Goal: Task Accomplishment & Management: Complete application form

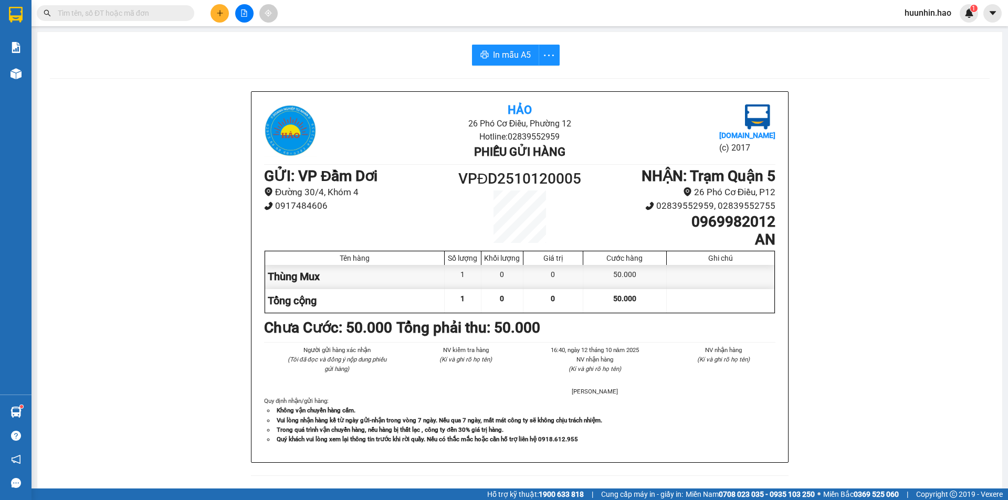
scroll to position [105, 0]
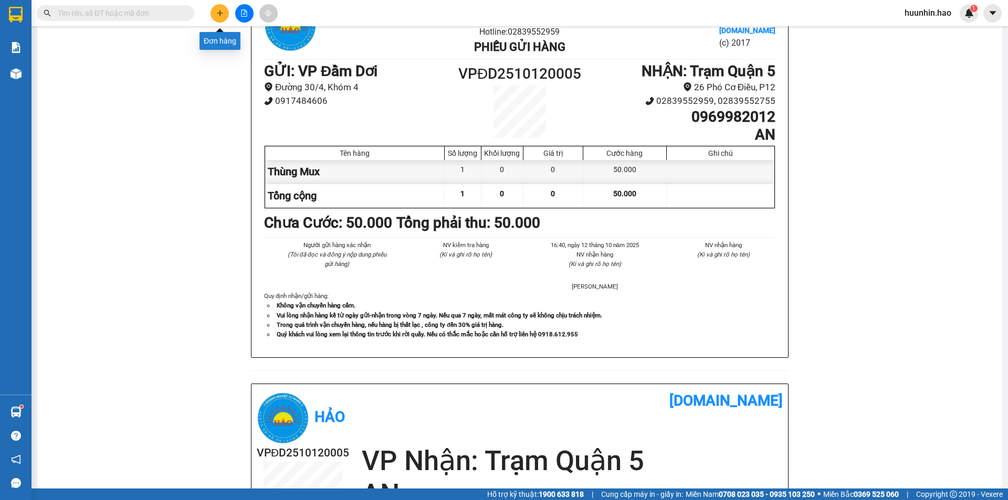
click at [222, 15] on icon "plus" at bounding box center [219, 12] width 7 height 7
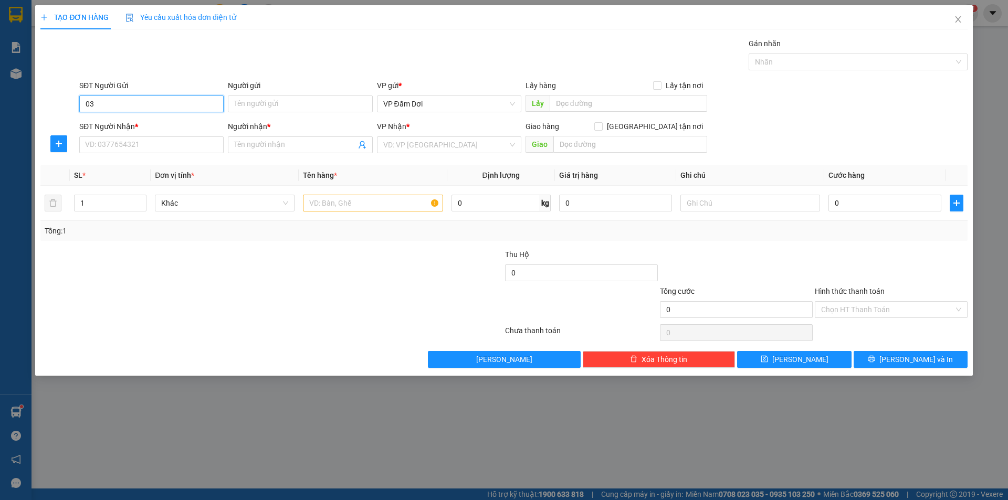
type input "0"
click at [184, 143] on input "SĐT Người Nhận *" at bounding box center [151, 144] width 144 height 17
type input "0344723756"
click at [256, 147] on input "Người nhận *" at bounding box center [294, 145] width 121 height 12
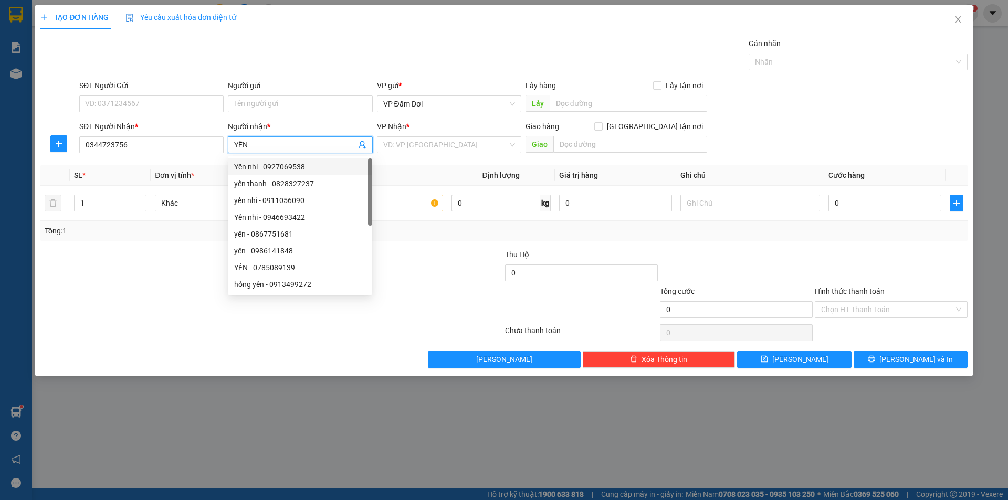
type input "YẾN"
click at [178, 250] on div at bounding box center [194, 267] width 310 height 37
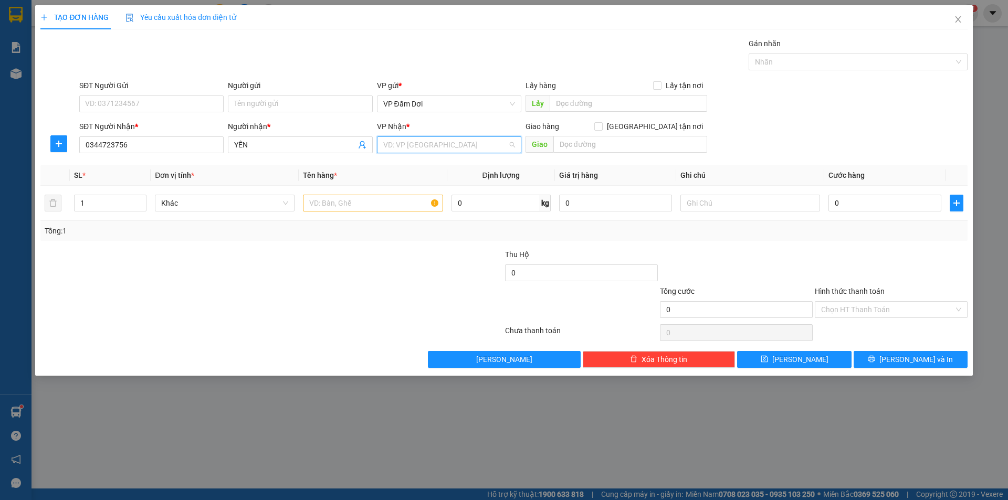
click at [457, 147] on input "search" at bounding box center [445, 145] width 124 height 16
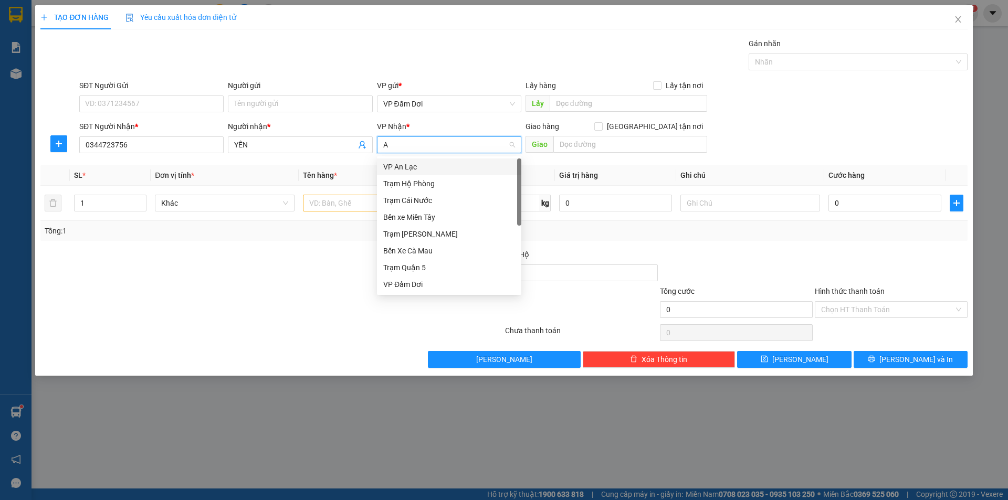
type input "AN"
drag, startPoint x: 436, startPoint y: 173, endPoint x: 357, endPoint y: 202, distance: 83.7
click at [435, 173] on div "VP An Lạc" at bounding box center [449, 166] width 144 height 17
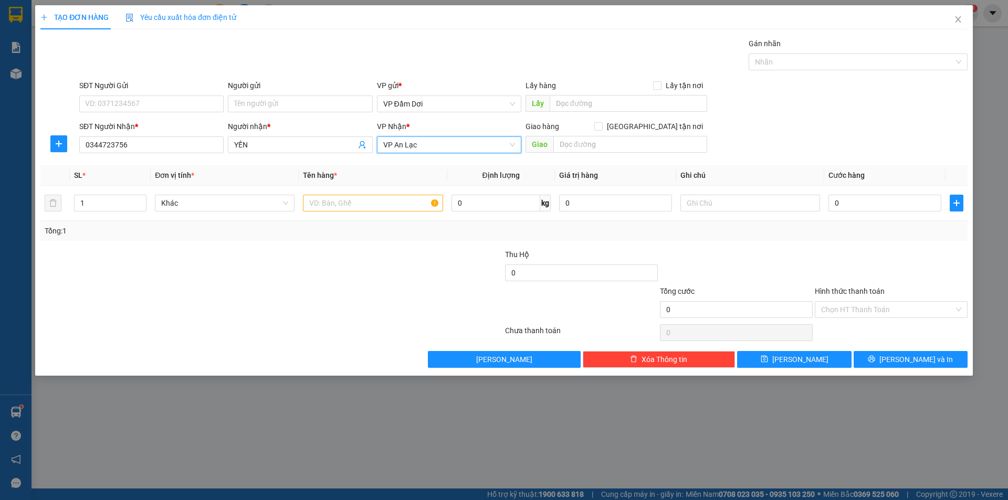
click at [261, 271] on div at bounding box center [194, 267] width 310 height 37
click at [347, 205] on input "text" at bounding box center [373, 203] width 140 height 17
type input "1"
type input "BỊCH"
click at [341, 229] on div "Tổng: 1" at bounding box center [217, 231] width 344 height 12
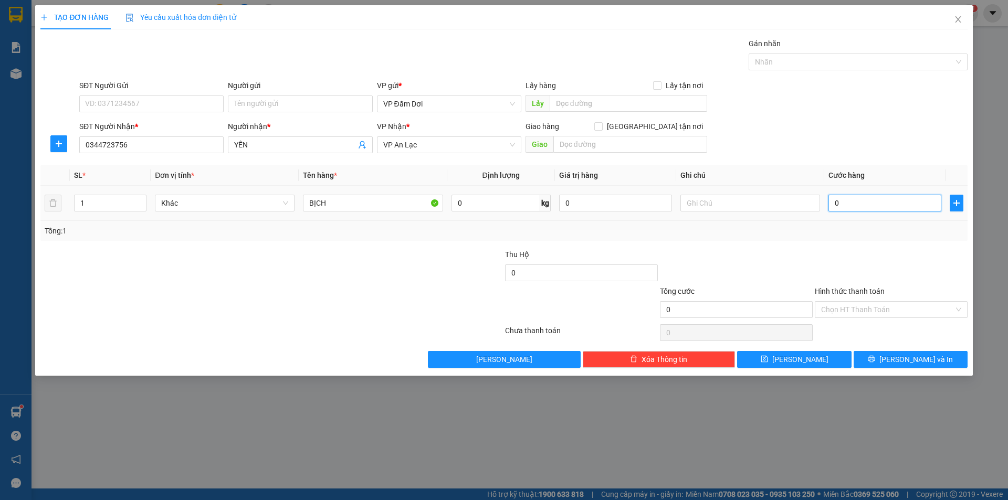
drag, startPoint x: 908, startPoint y: 201, endPoint x: 900, endPoint y: 201, distance: 8.4
click at [907, 201] on input "0" at bounding box center [884, 203] width 113 height 17
type input "3"
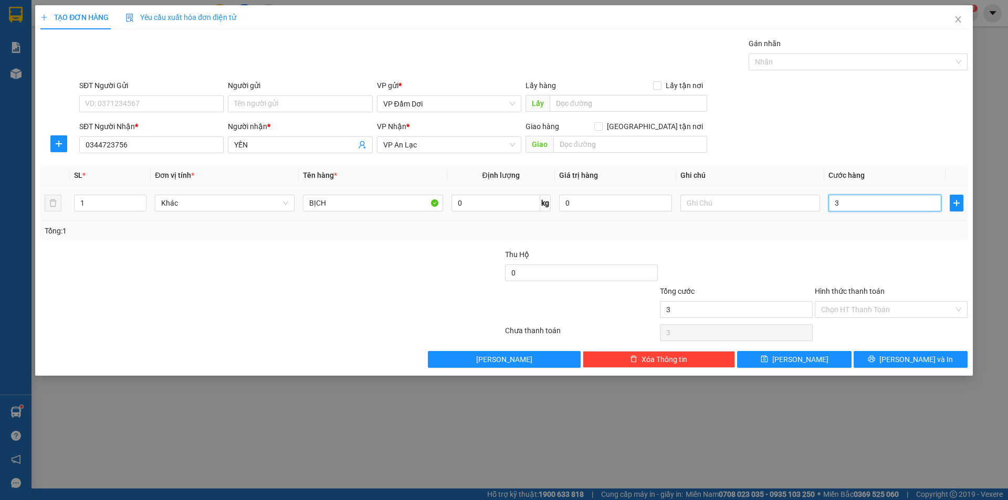
type input "30"
type input "300"
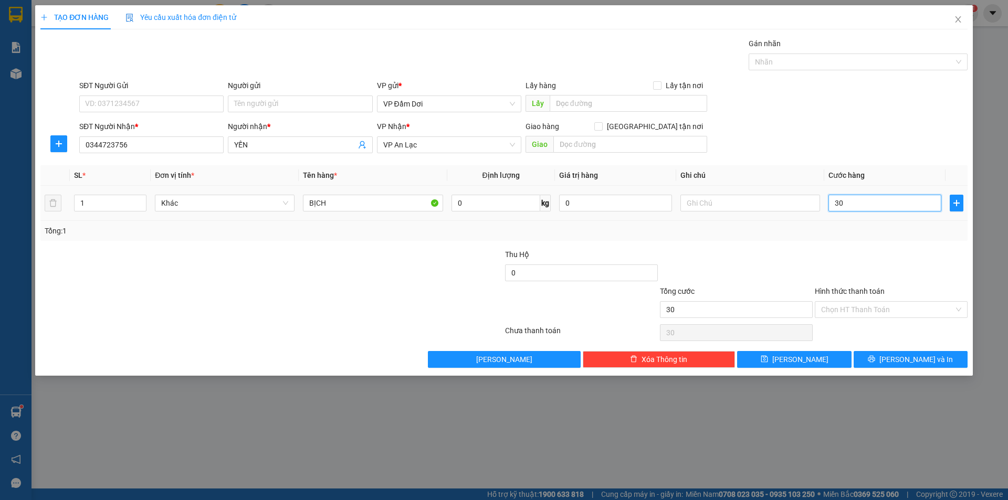
type input "300"
type input "3.000"
type input "30.000"
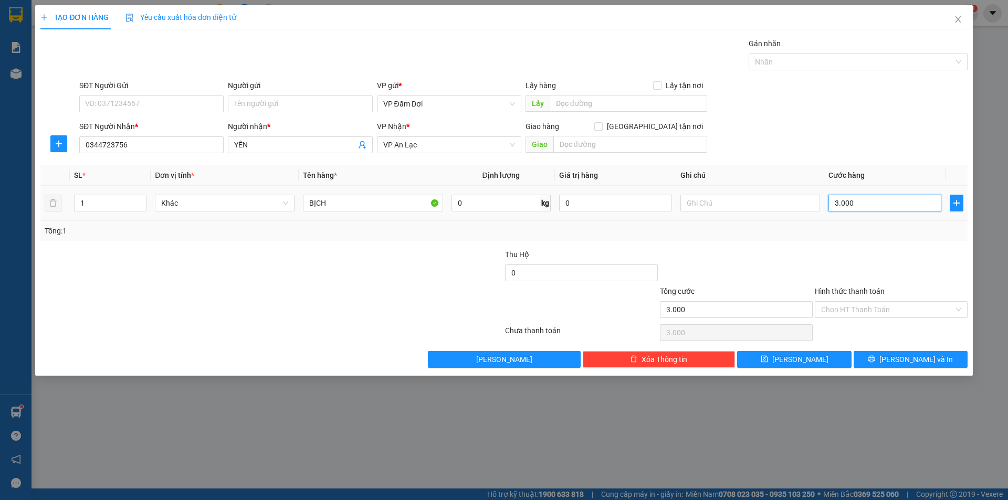
type input "30.000"
click at [282, 304] on div at bounding box center [194, 303] width 310 height 37
click at [924, 365] on span "[PERSON_NAME] và In" at bounding box center [915, 360] width 73 height 12
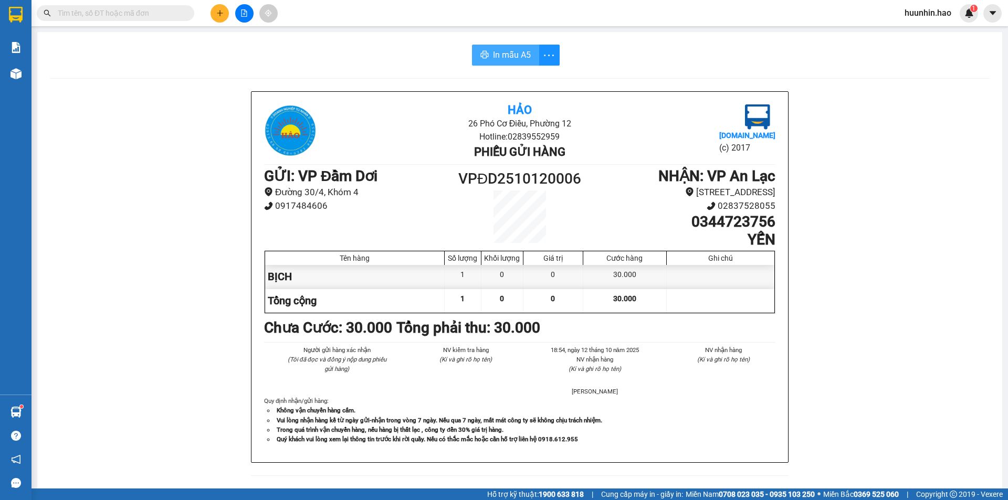
click at [507, 47] on button "In mẫu A5" at bounding box center [505, 55] width 67 height 21
click at [146, 18] on input "text" at bounding box center [120, 13] width 124 height 12
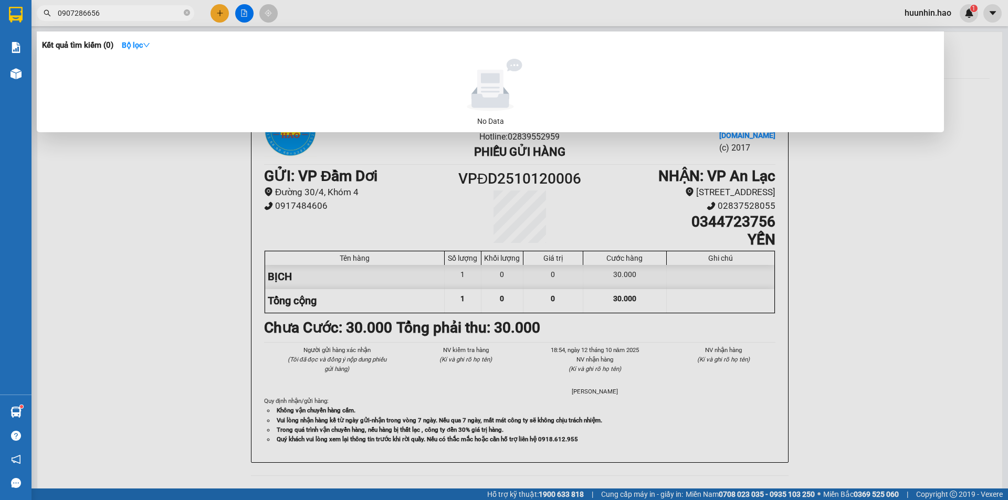
click at [88, 13] on input "0907286656" at bounding box center [120, 13] width 124 height 12
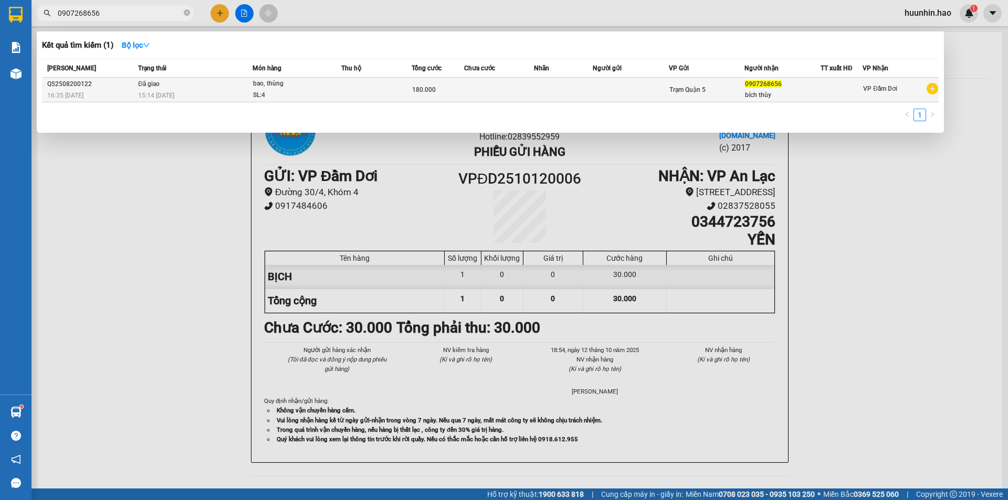
type input "0907268656"
click at [514, 88] on td at bounding box center [499, 90] width 70 height 25
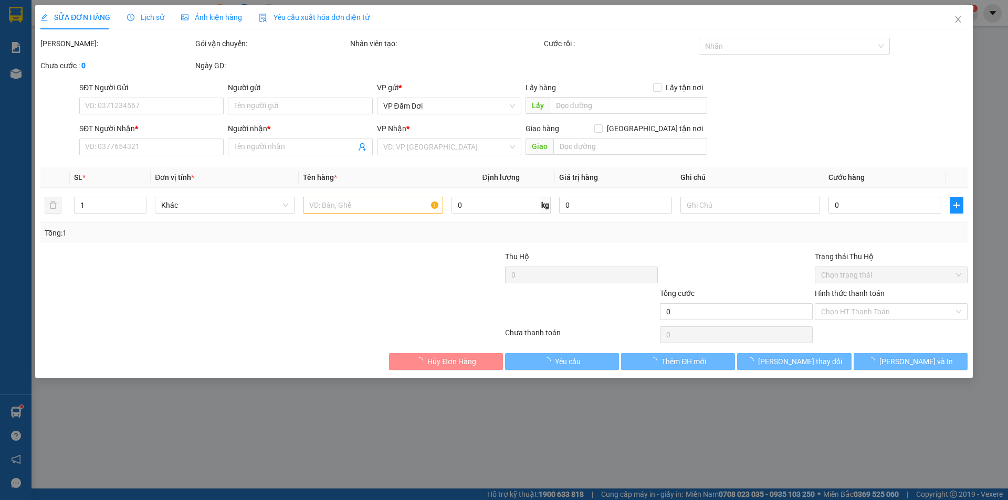
click at [200, 8] on div "Ảnh kiện hàng" at bounding box center [211, 17] width 61 height 24
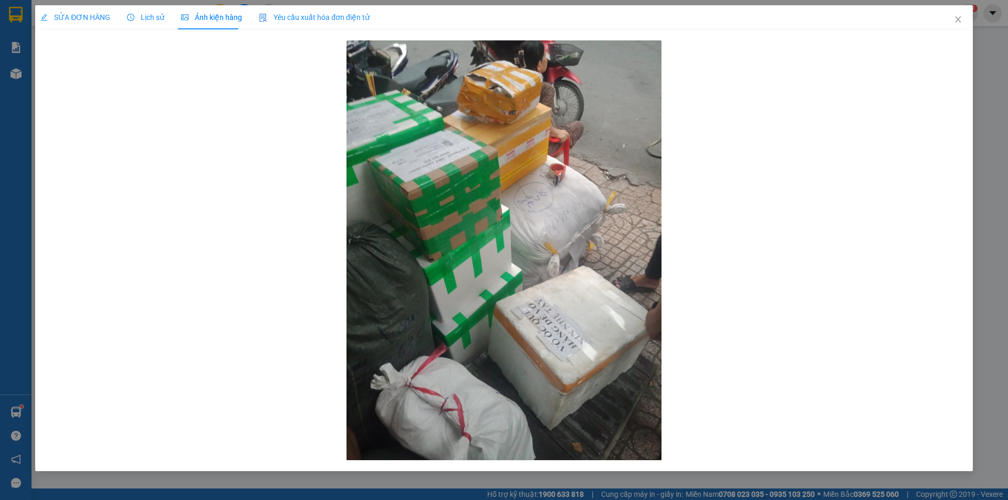
click at [95, 25] on div "SỬA ĐƠN HÀNG" at bounding box center [75, 17] width 70 height 24
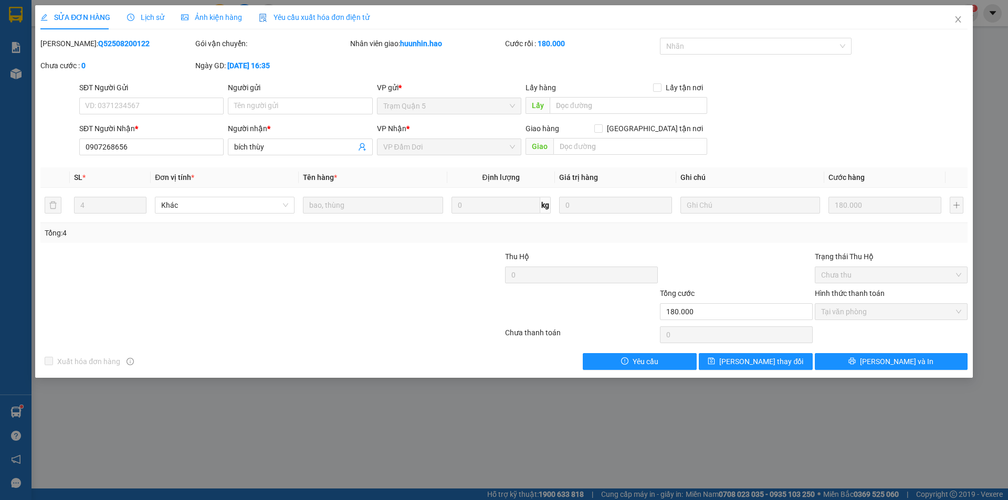
click at [149, 15] on span "Lịch sử" at bounding box center [145, 17] width 37 height 8
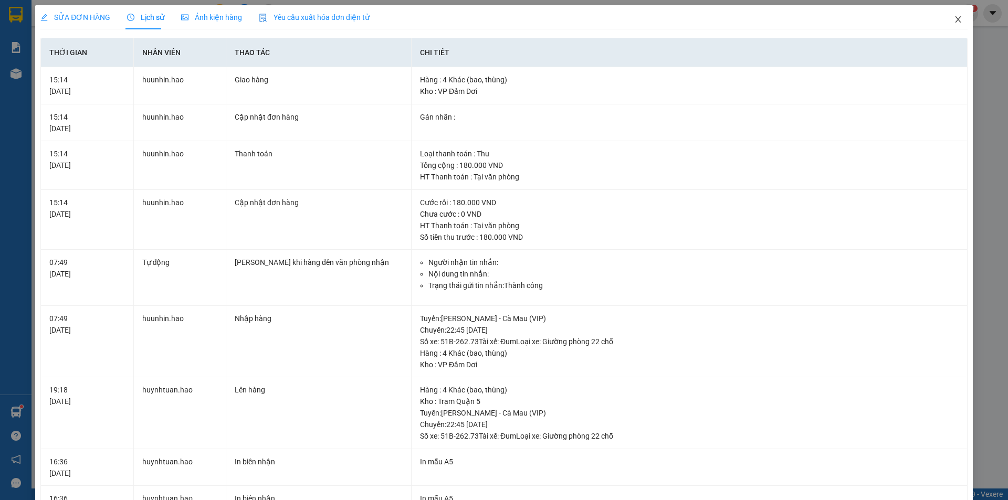
click at [953, 17] on icon "close" at bounding box center [957, 19] width 8 height 8
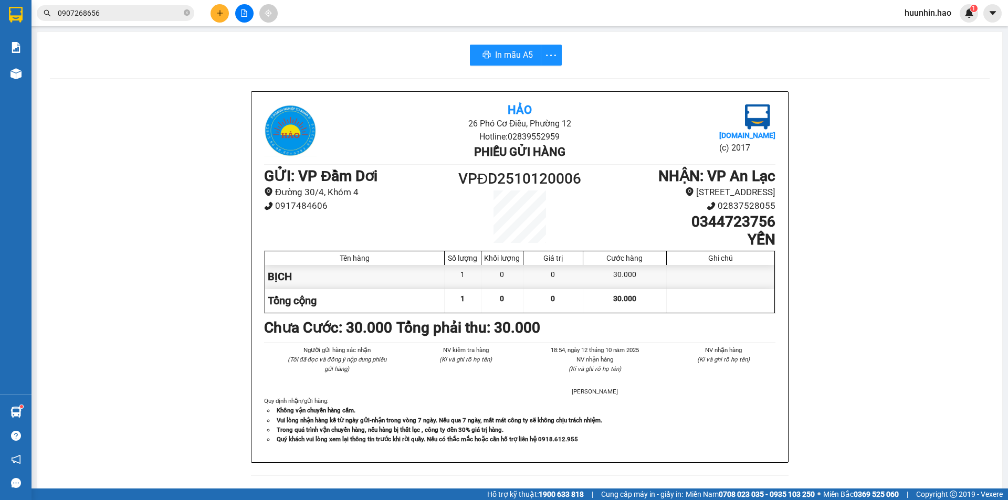
click at [221, 16] on icon "plus" at bounding box center [219, 12] width 7 height 7
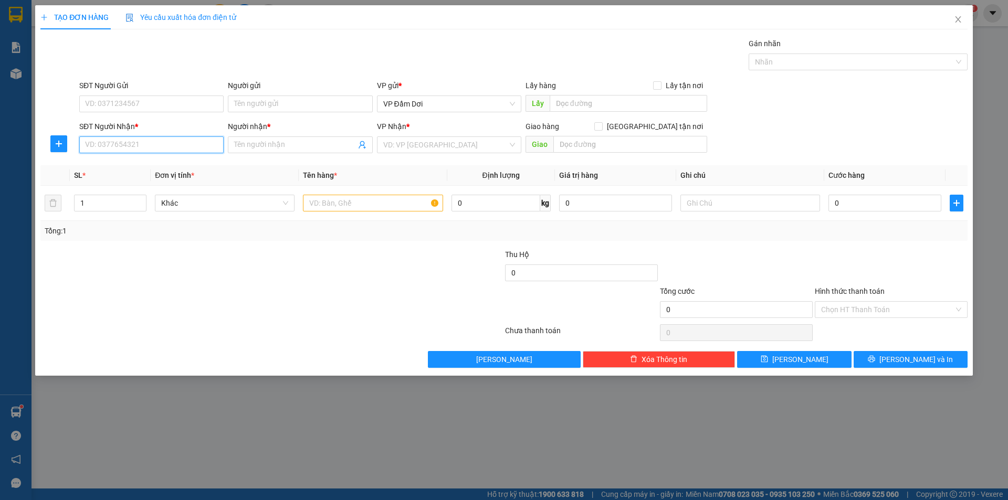
click at [152, 140] on input "SĐT Người Nhận *" at bounding box center [151, 144] width 144 height 17
type input "0916756150"
click at [299, 145] on input "Người nhận *" at bounding box center [294, 145] width 121 height 12
type input "[PERSON_NAME] ĐƯỢC"
click at [420, 145] on input "search" at bounding box center [445, 145] width 124 height 16
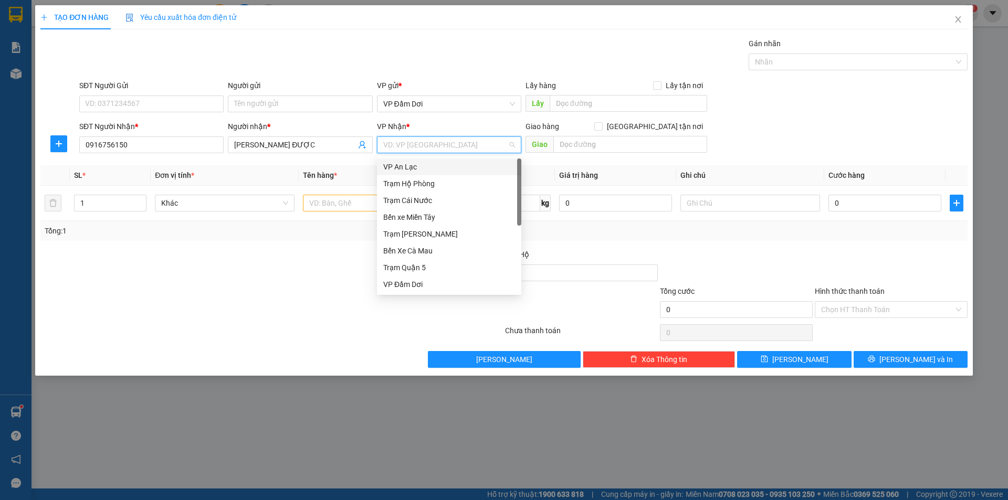
type input "5"
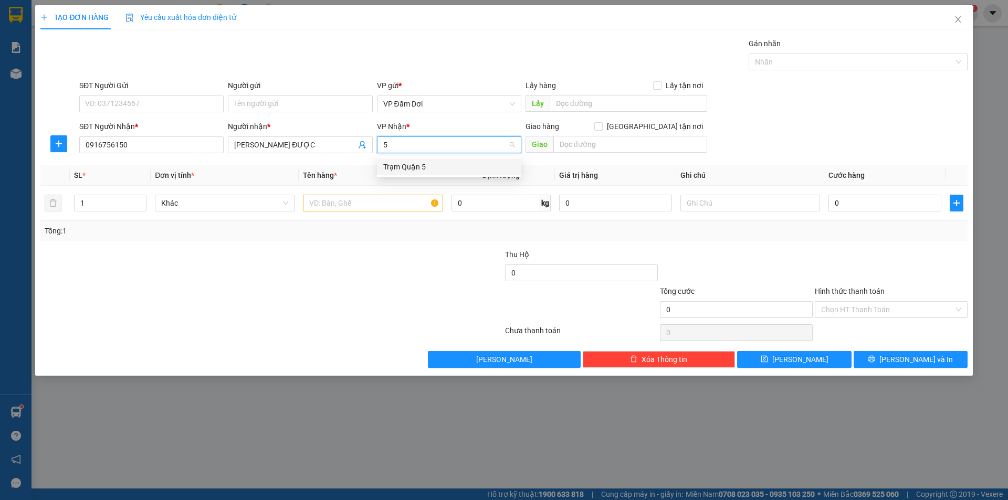
click at [432, 162] on div "Trạm Quận 5" at bounding box center [449, 167] width 132 height 12
drag, startPoint x: 360, startPoint y: 328, endPoint x: 363, endPoint y: 311, distance: 17.1
click at [363, 324] on div at bounding box center [271, 332] width 464 height 21
click at [350, 200] on input "text" at bounding box center [373, 203] width 140 height 17
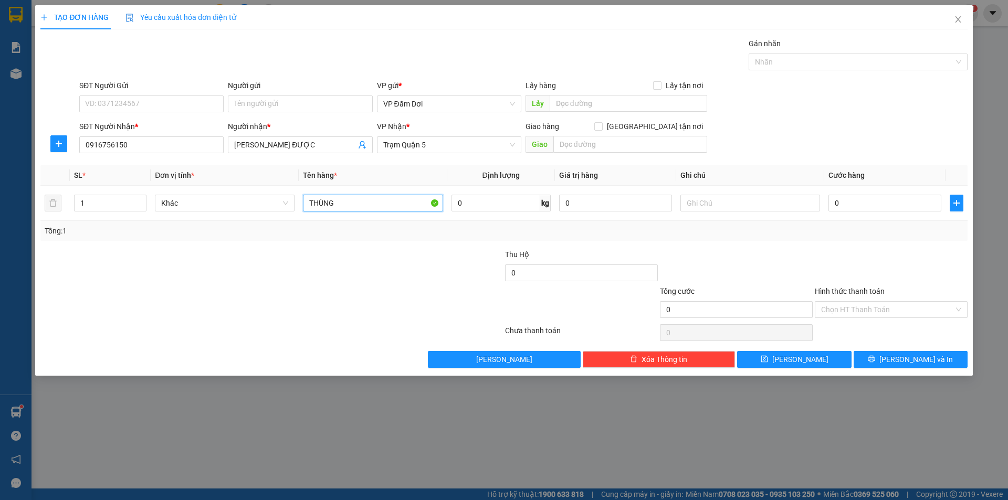
type input "THÙNG"
click at [429, 315] on div at bounding box center [426, 303] width 155 height 37
click at [863, 209] on input "0" at bounding box center [884, 203] width 113 height 17
type input "04"
type input "4"
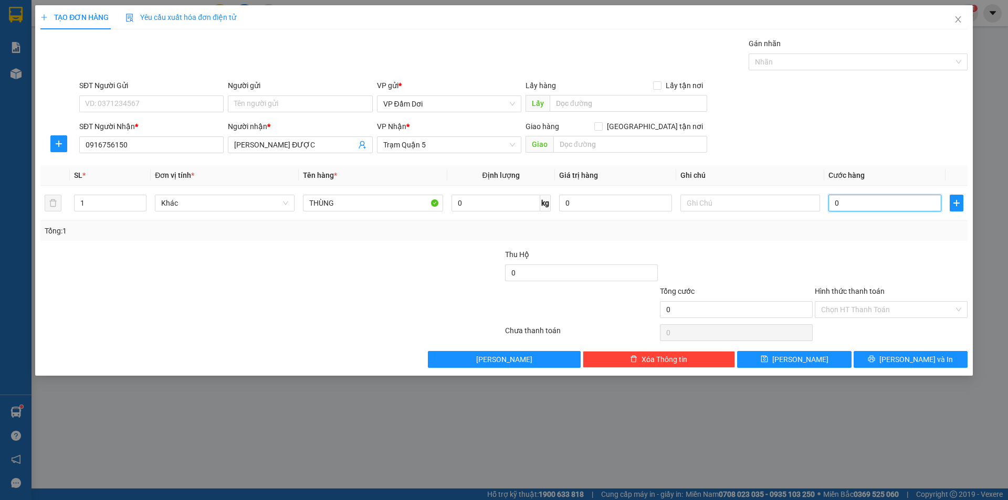
type input "4"
type input "040"
type input "40"
type input "0.400"
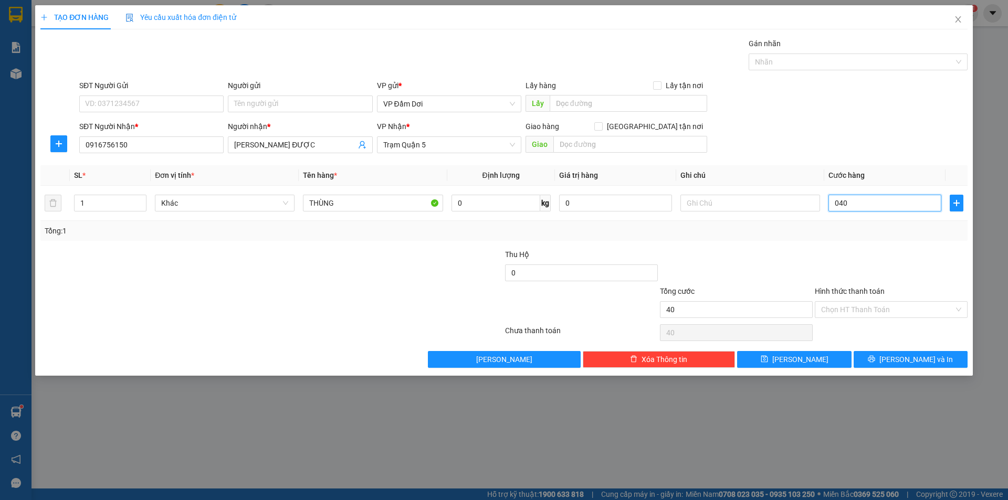
type input "400"
type input "04.000"
type input "4.000"
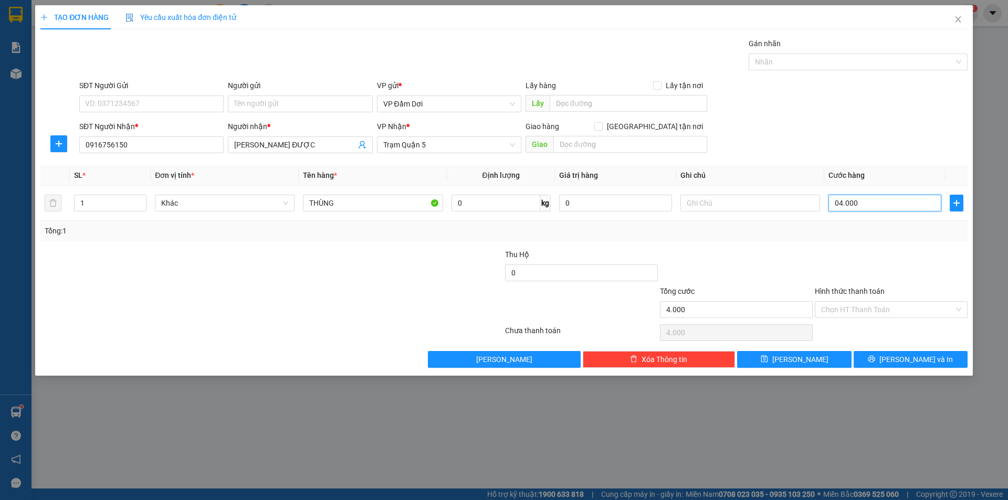
type input "040.000"
type input "40.000"
click at [846, 250] on div at bounding box center [890, 267] width 155 height 37
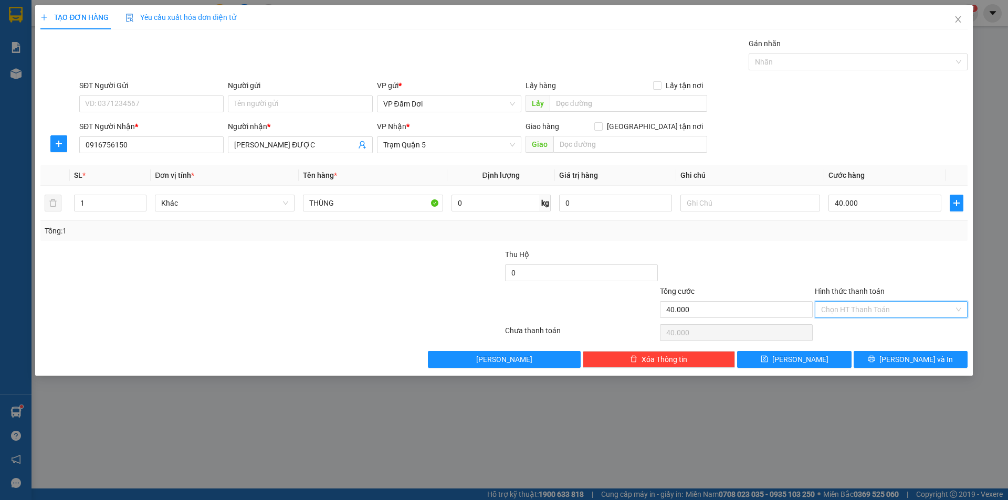
drag, startPoint x: 893, startPoint y: 302, endPoint x: 888, endPoint y: 332, distance: 29.9
click at [892, 304] on input "Hình thức thanh toán" at bounding box center [887, 310] width 133 height 16
click at [888, 328] on div "Tại văn phòng" at bounding box center [891, 332] width 140 height 12
type input "0"
click at [903, 359] on span "[PERSON_NAME] và In" at bounding box center [915, 360] width 73 height 12
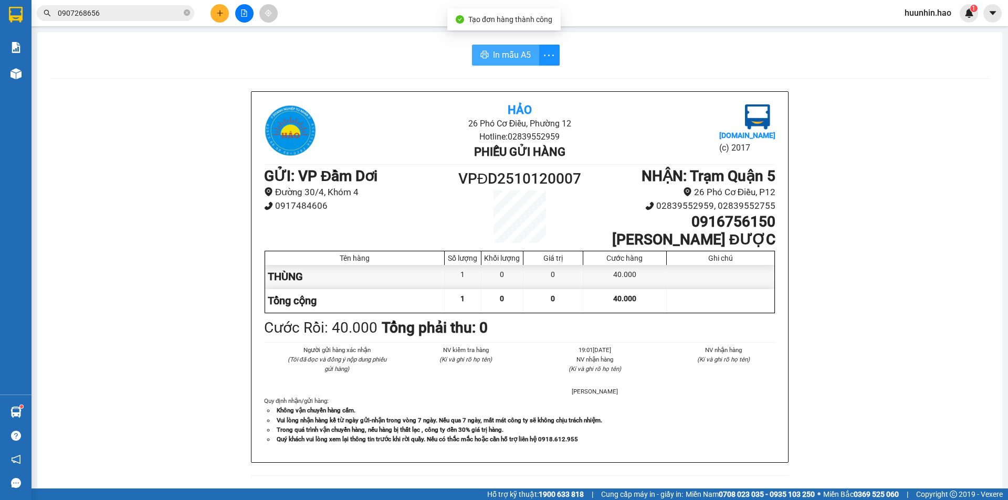
click at [528, 54] on button "In mẫu A5" at bounding box center [505, 55] width 67 height 21
click at [508, 56] on span "In mẫu A5" at bounding box center [512, 54] width 38 height 13
